Goal: Transaction & Acquisition: Obtain resource

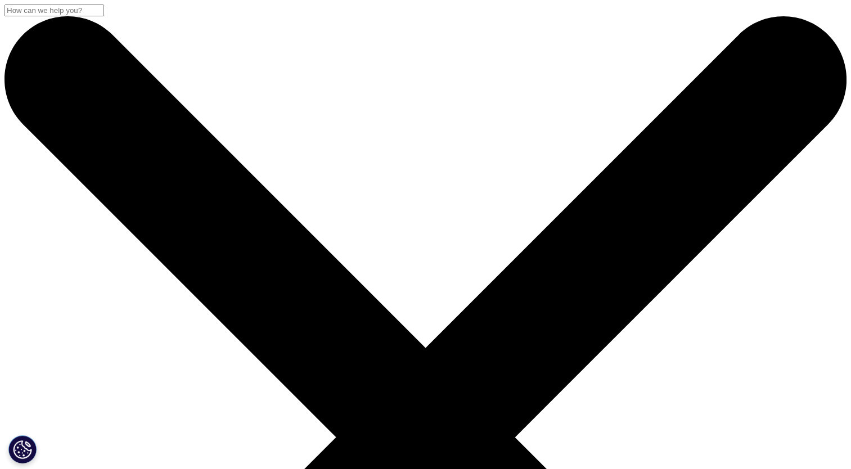
click at [22, 451] on button "Cookies Settings" at bounding box center [22, 449] width 28 height 28
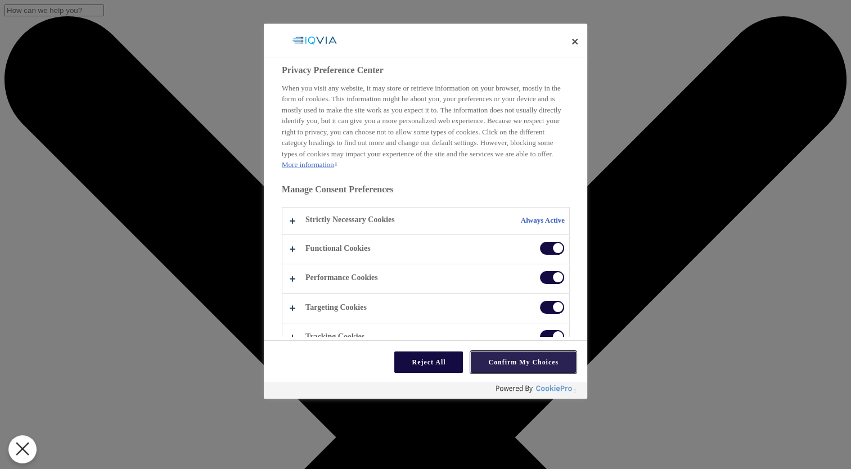
click at [485, 358] on button "Confirm My Choices" at bounding box center [523, 362] width 105 height 21
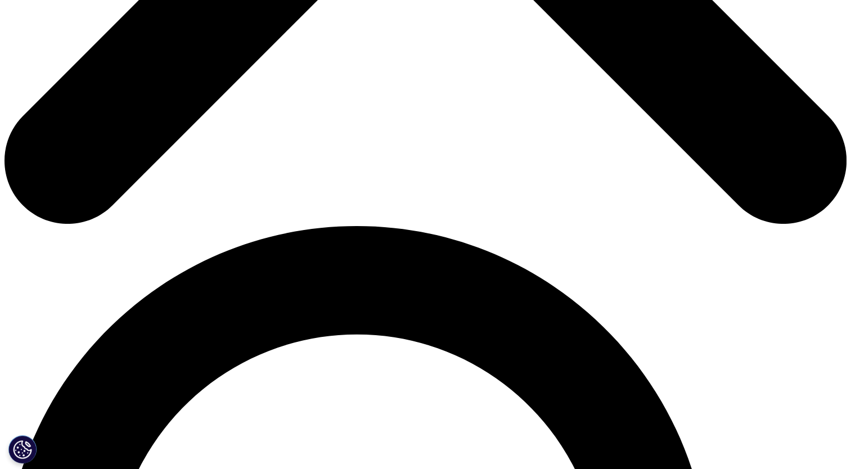
scroll to position [634, 0]
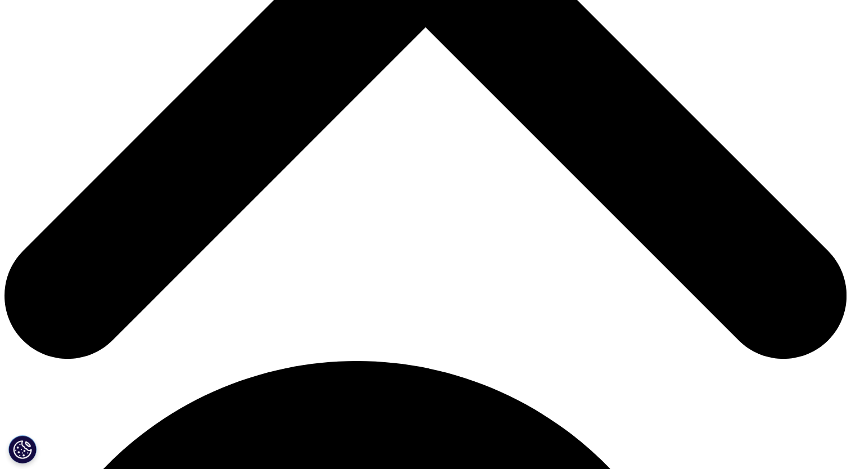
scroll to position [499, 0]
type input "[PERSON_NAME]"
type input "Faso"
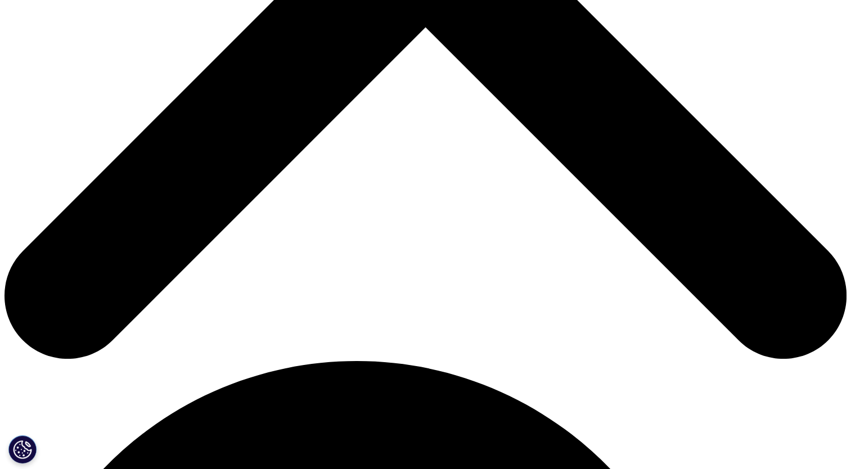
type input "[EMAIL_ADDRESS][DOMAIN_NAME]"
type input "National Alliance of Healthcare Purchaser Coalitions"
select select "[GEOGRAPHIC_DATA]"
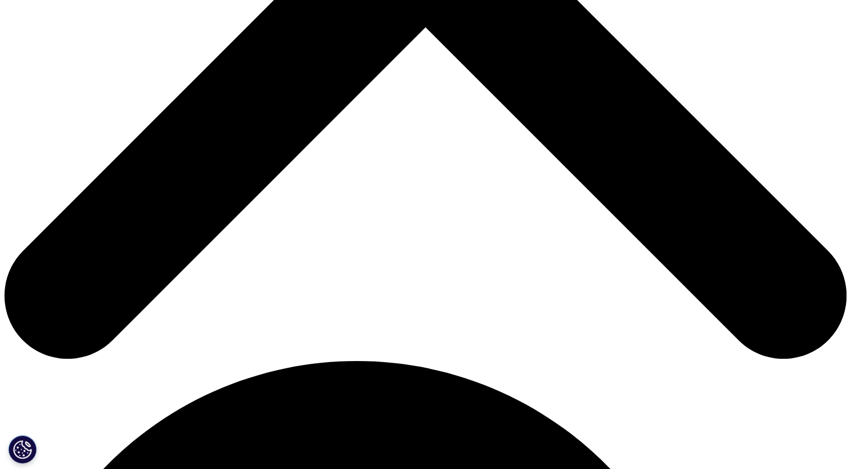
type input "director"
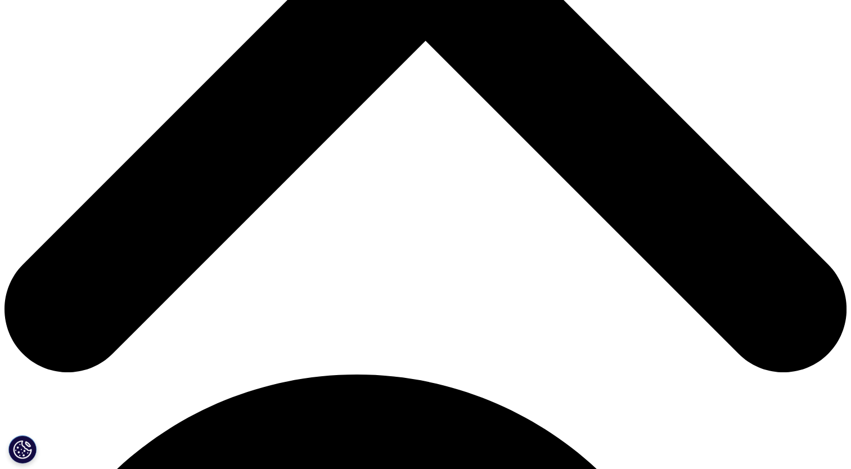
scroll to position [6, 6]
